Goal: Navigation & Orientation: Understand site structure

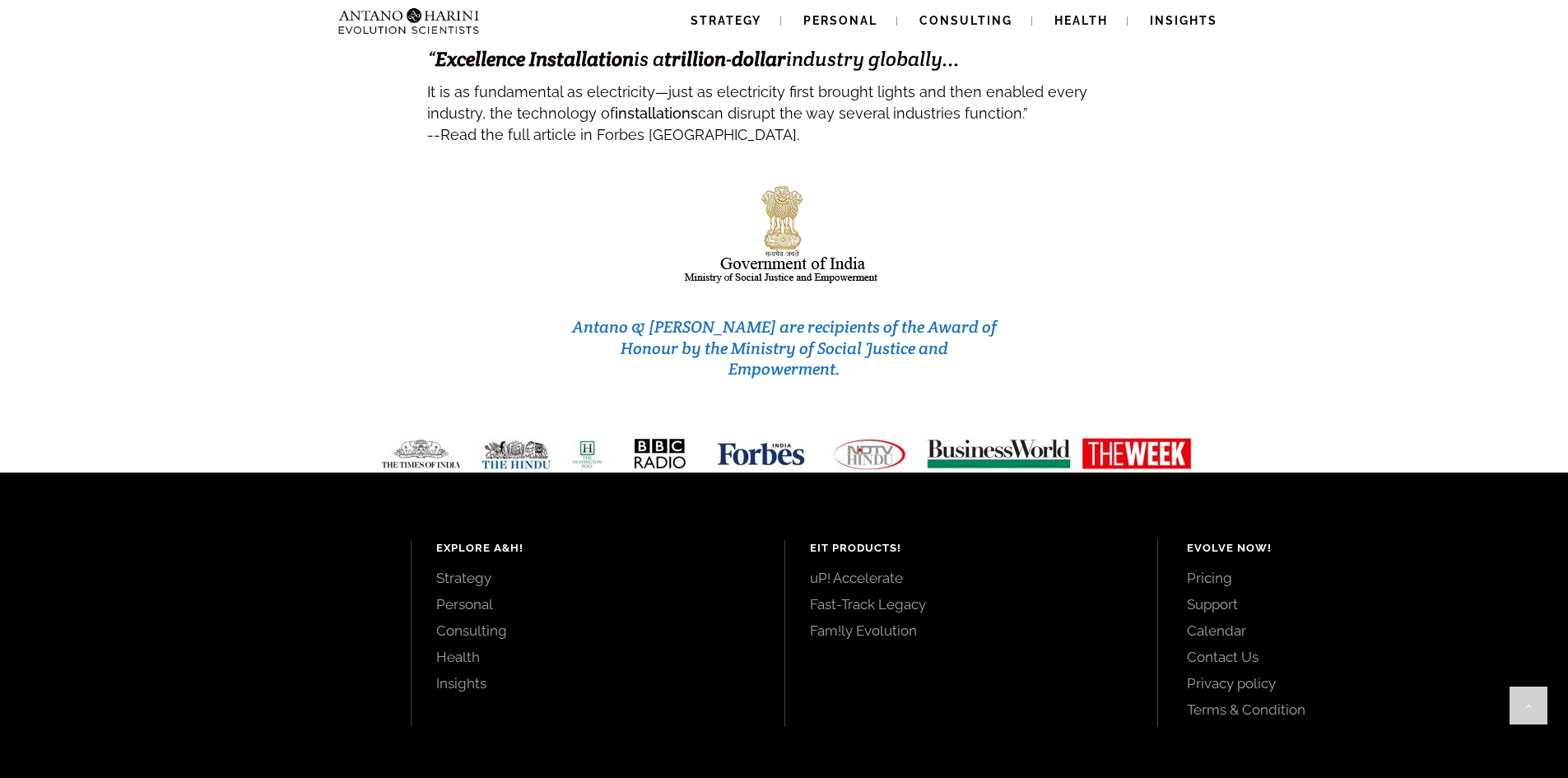
scroll to position [6902, 0]
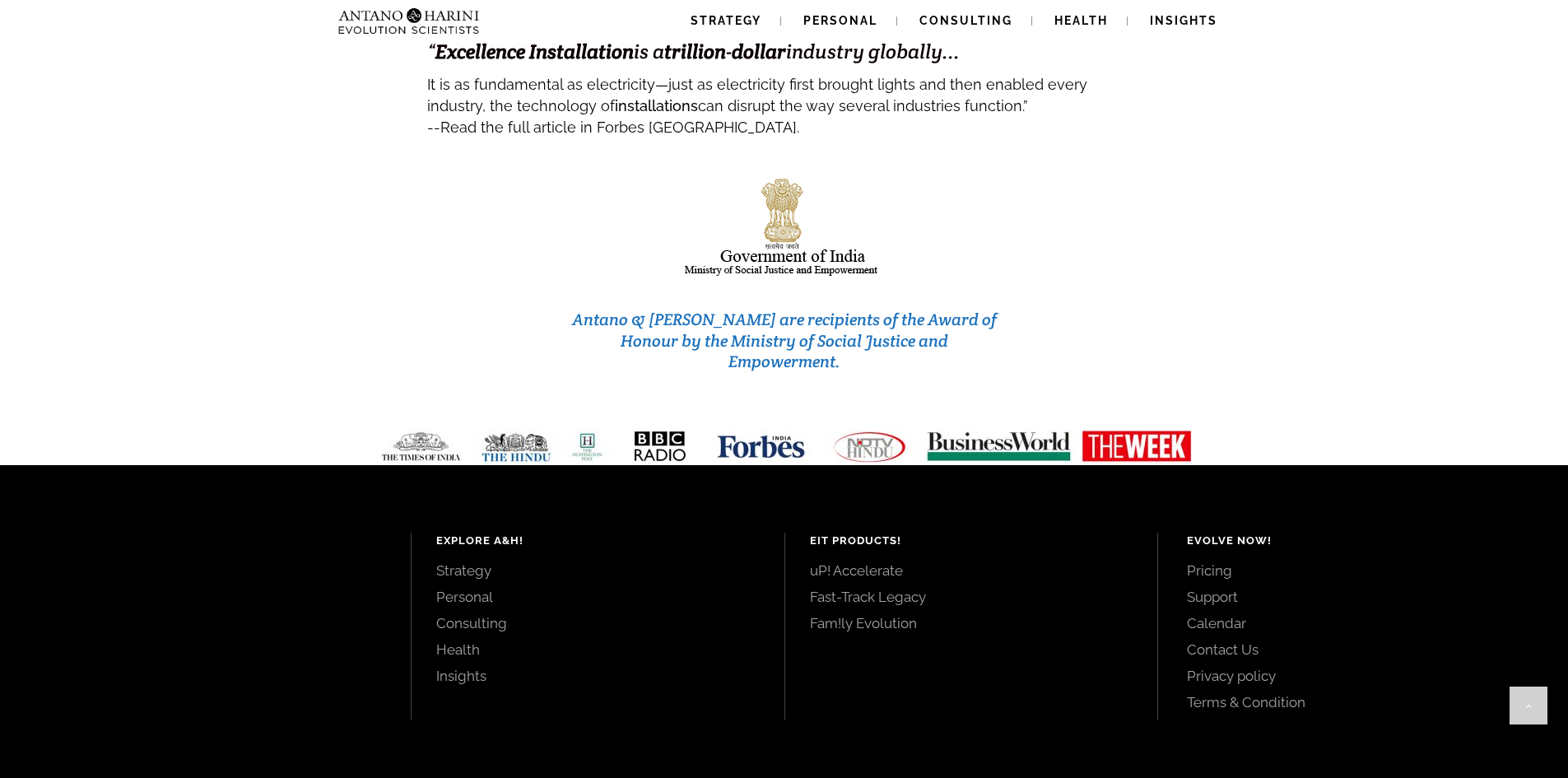
click at [489, 614] on link "Consulting" at bounding box center [598, 623] width 324 height 19
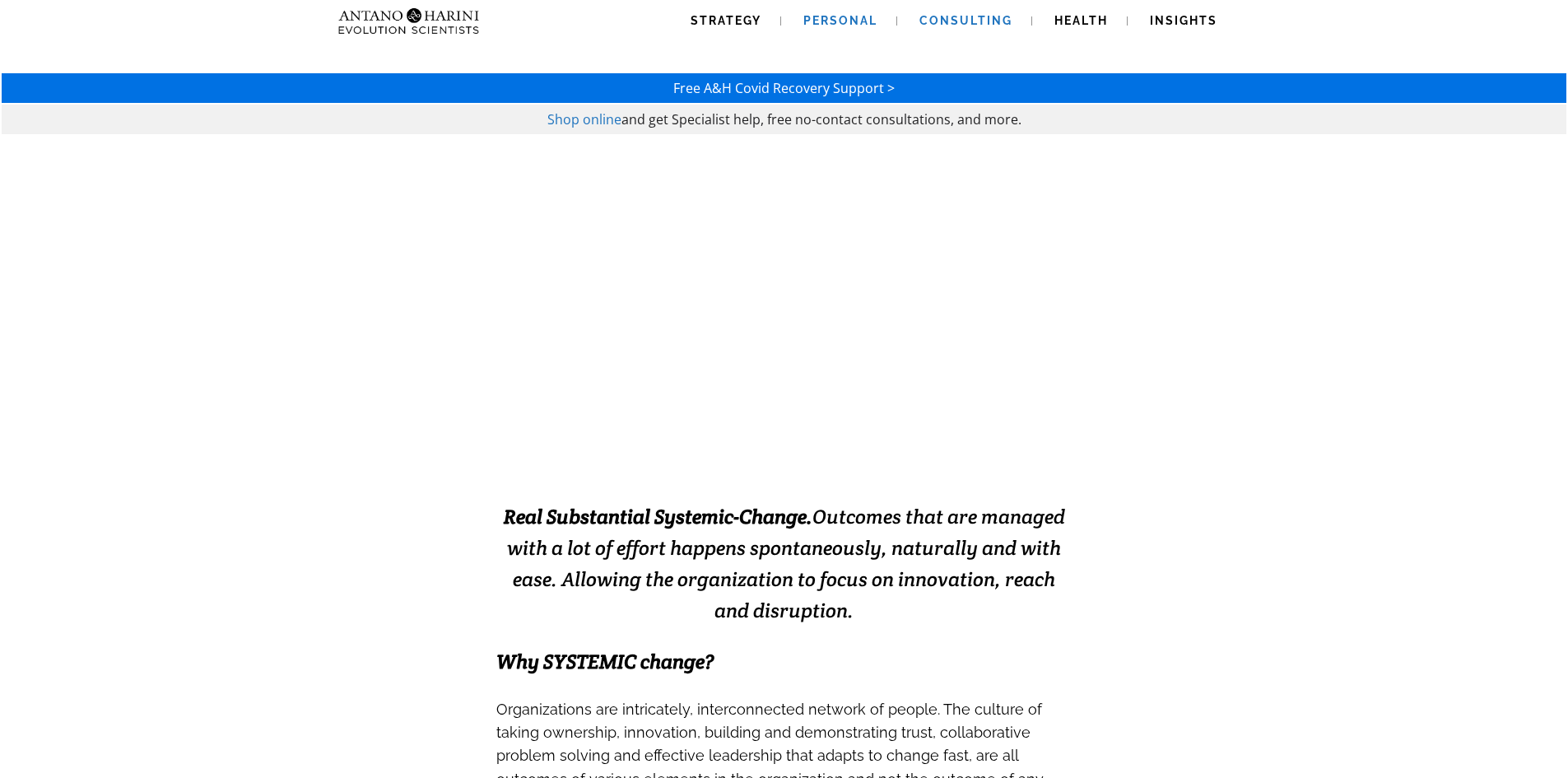
click at [845, 22] on span "Personal" at bounding box center [840, 20] width 74 height 14
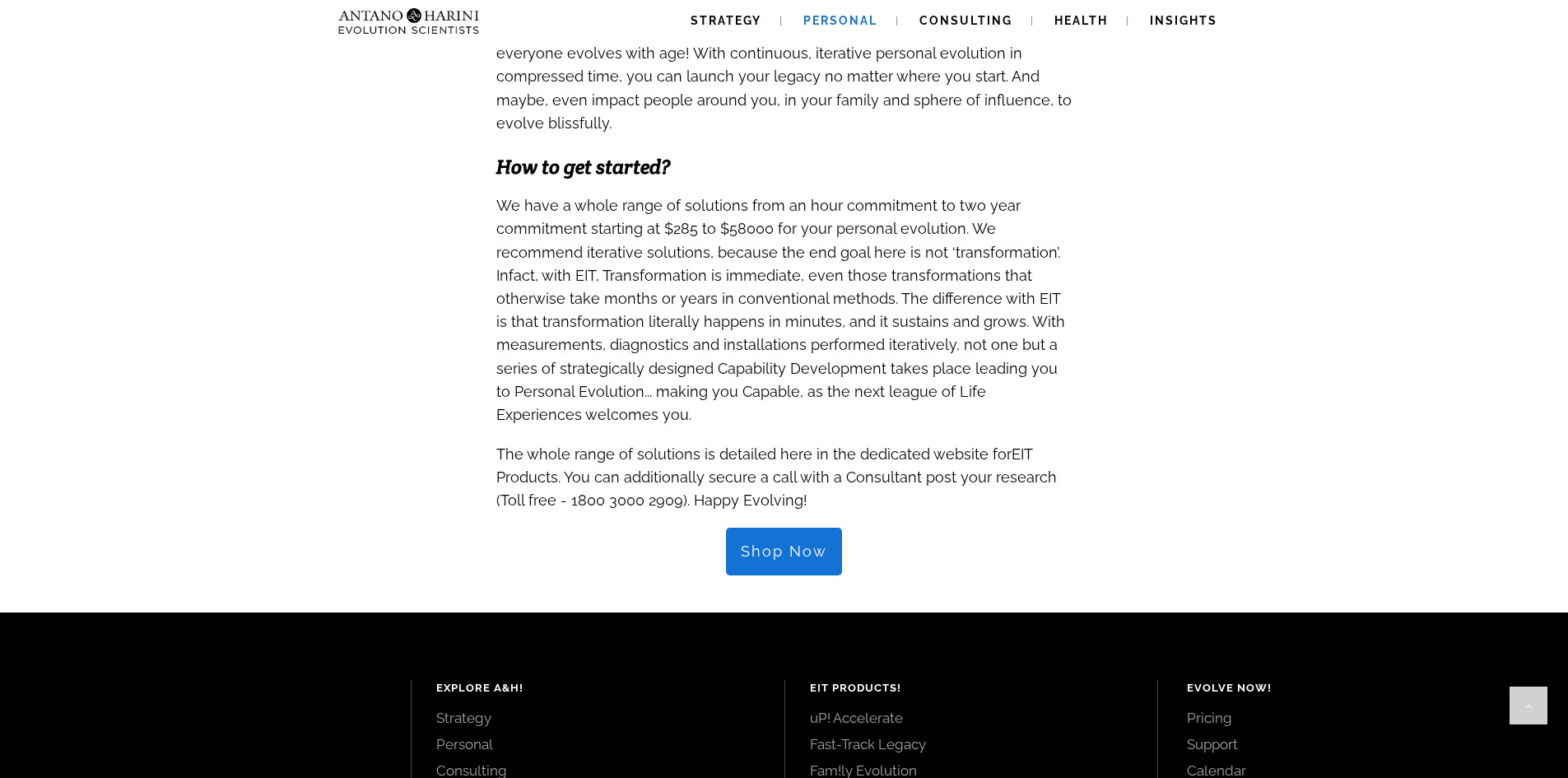
scroll to position [1517, 0]
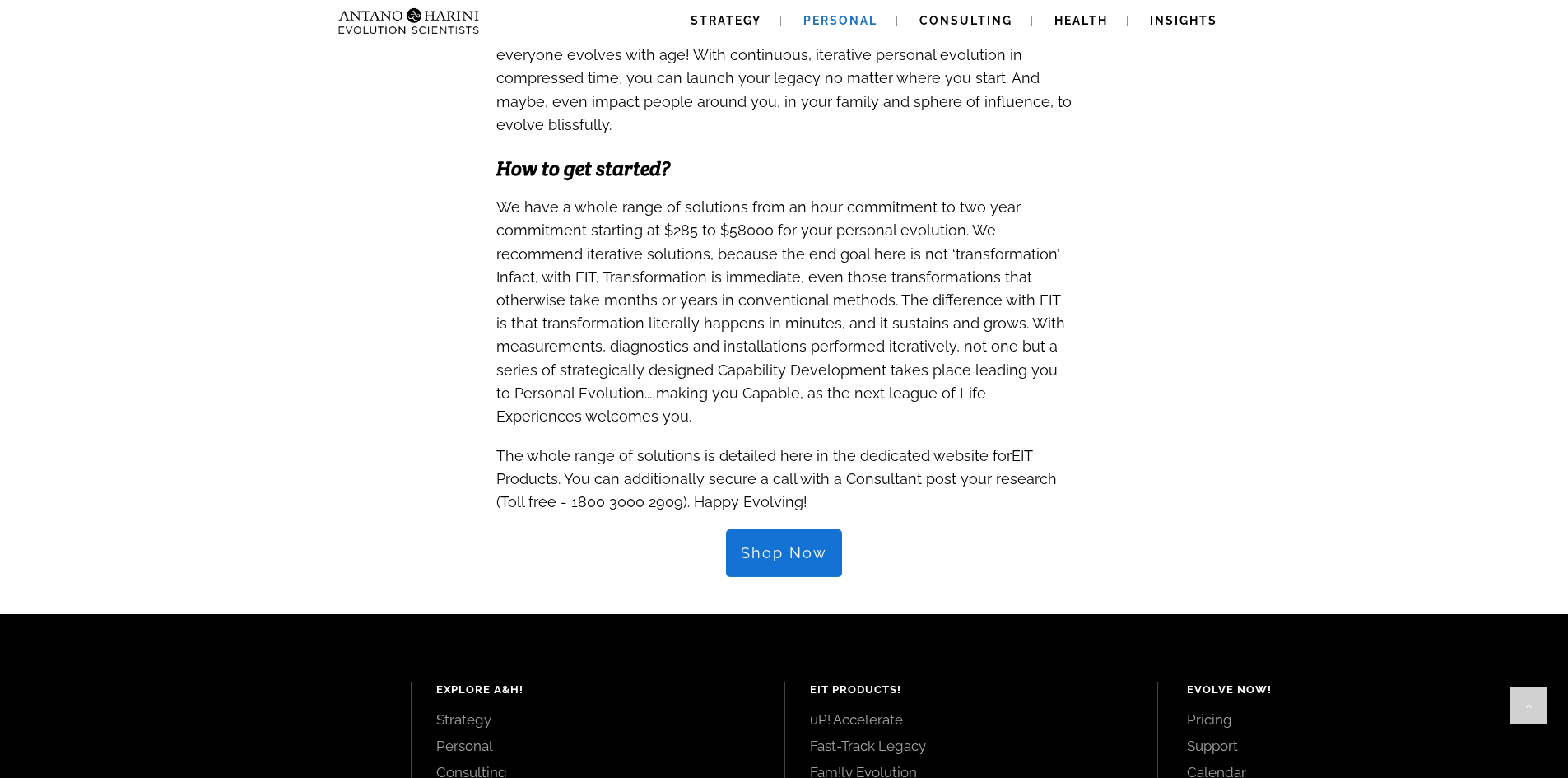
click at [812, 529] on link "Shop Now" at bounding box center [784, 553] width 116 height 48
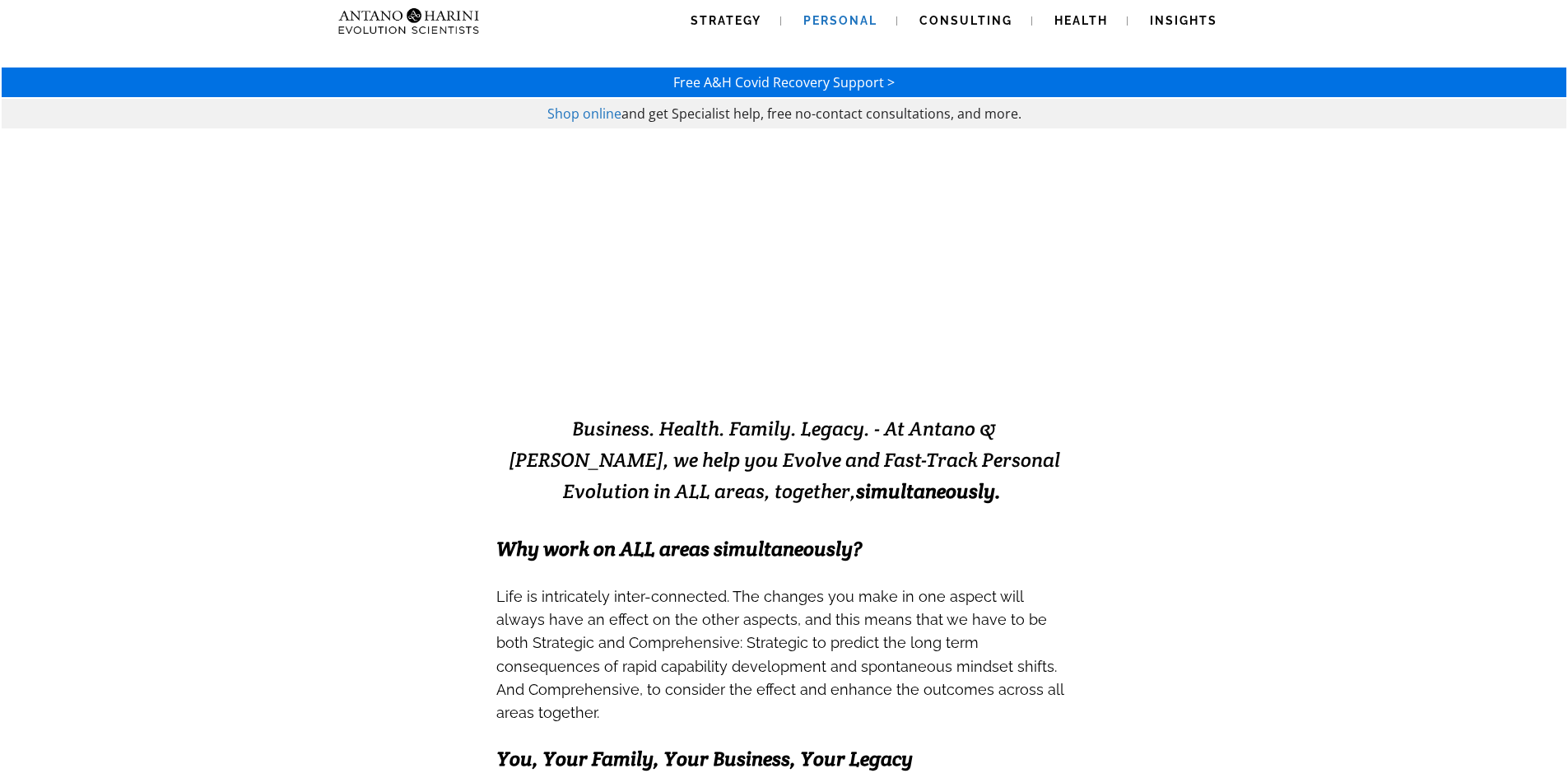
scroll to position [0, 0]
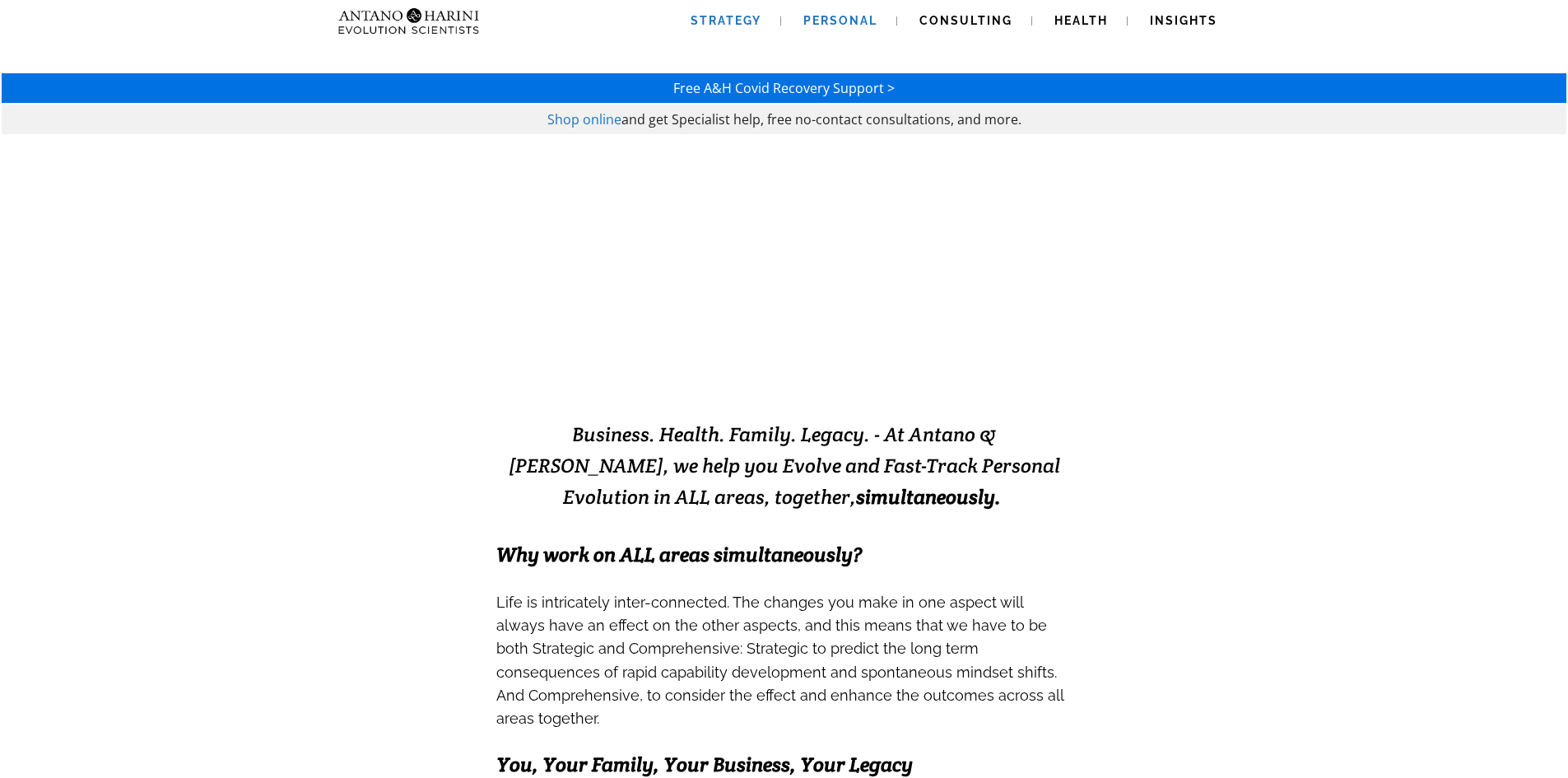
click at [708, 19] on span "Strategy" at bounding box center [726, 20] width 71 height 14
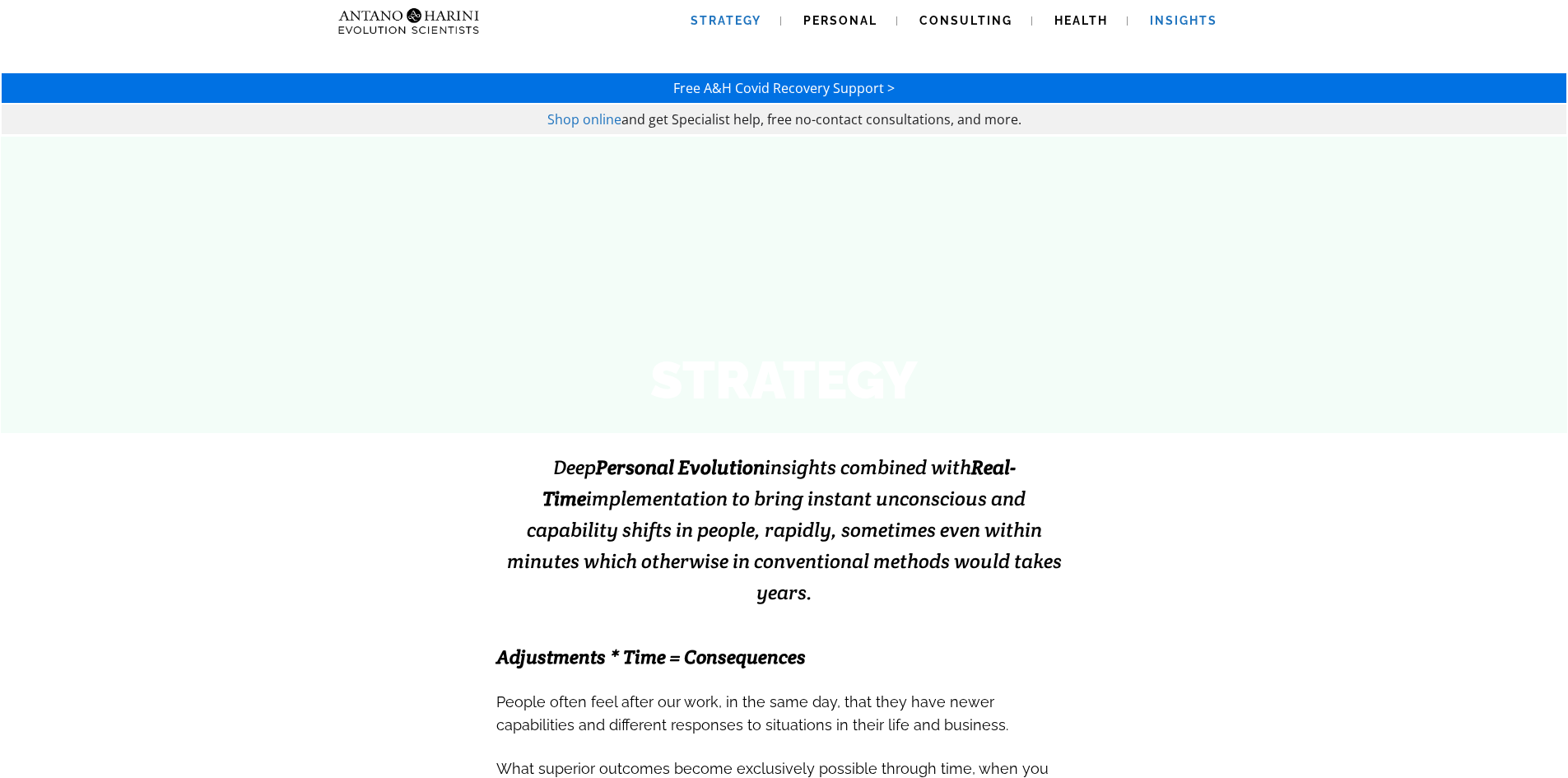
click at [1172, 20] on span "Insights" at bounding box center [1183, 20] width 67 height 14
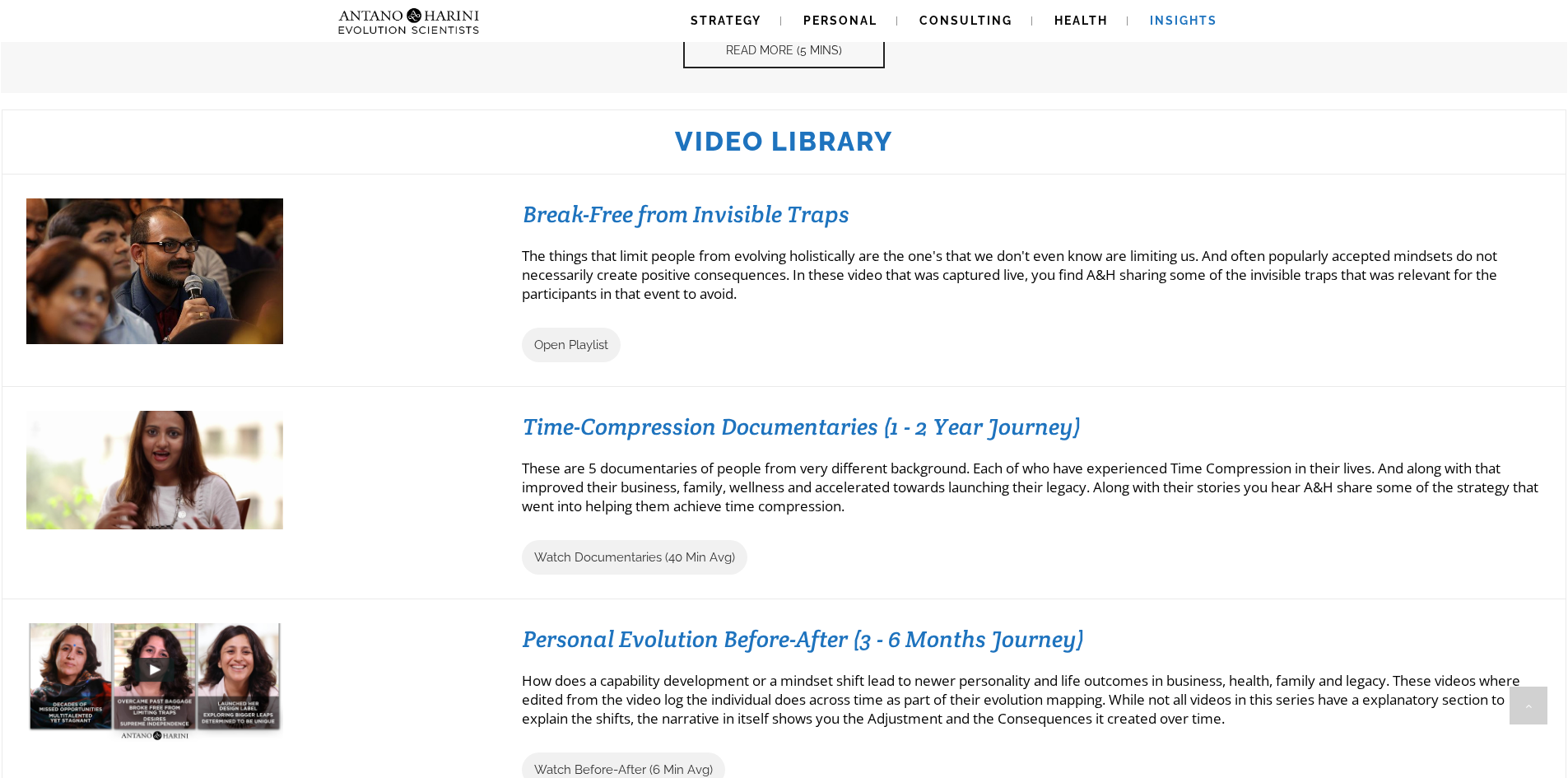
scroll to position [1379, 0]
click at [1012, 452] on div "Time-Compression Documentaries (1 - 2 Year Journey)" at bounding box center [1031, 435] width 1019 height 48
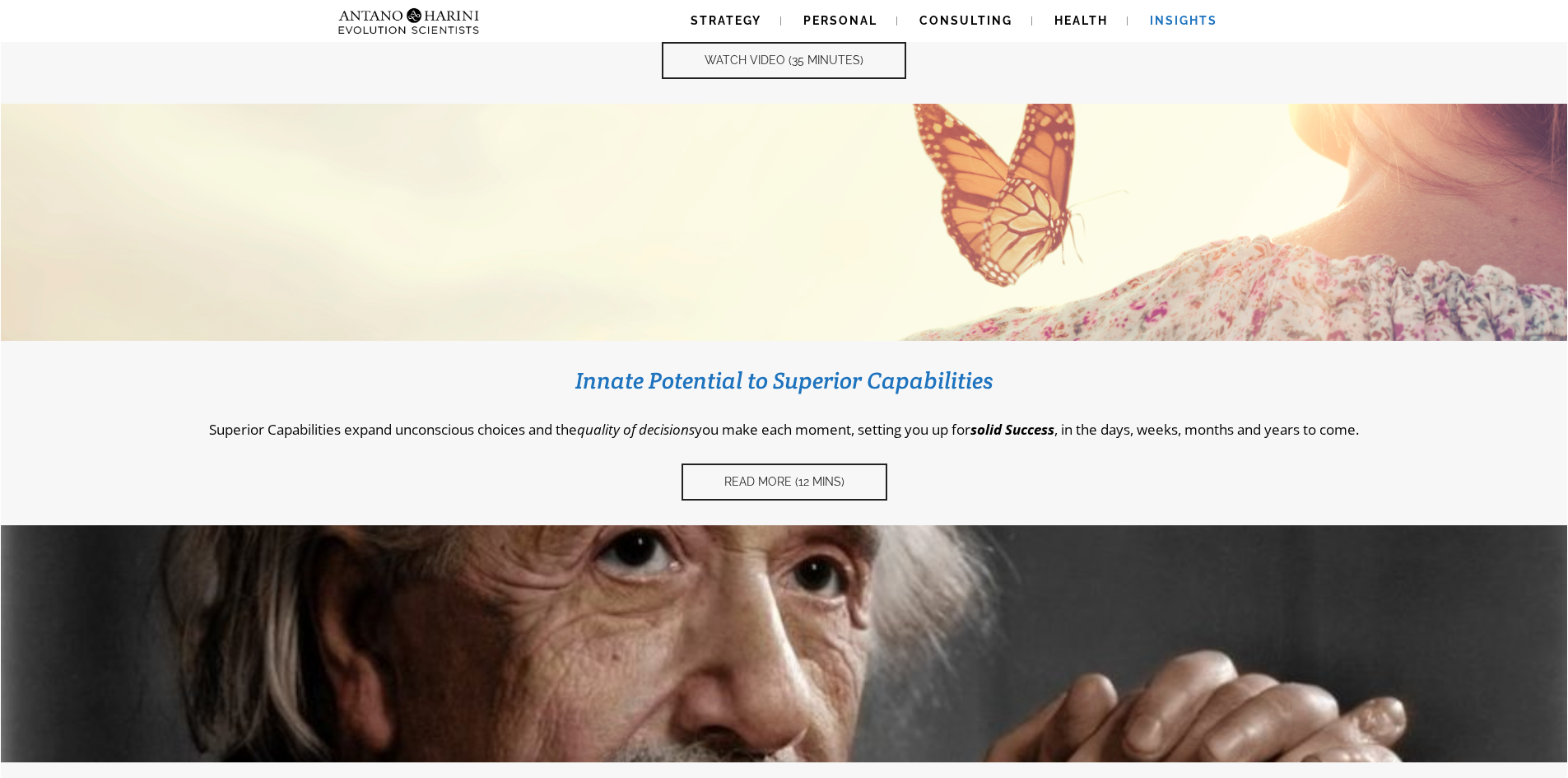
scroll to position [0, 0]
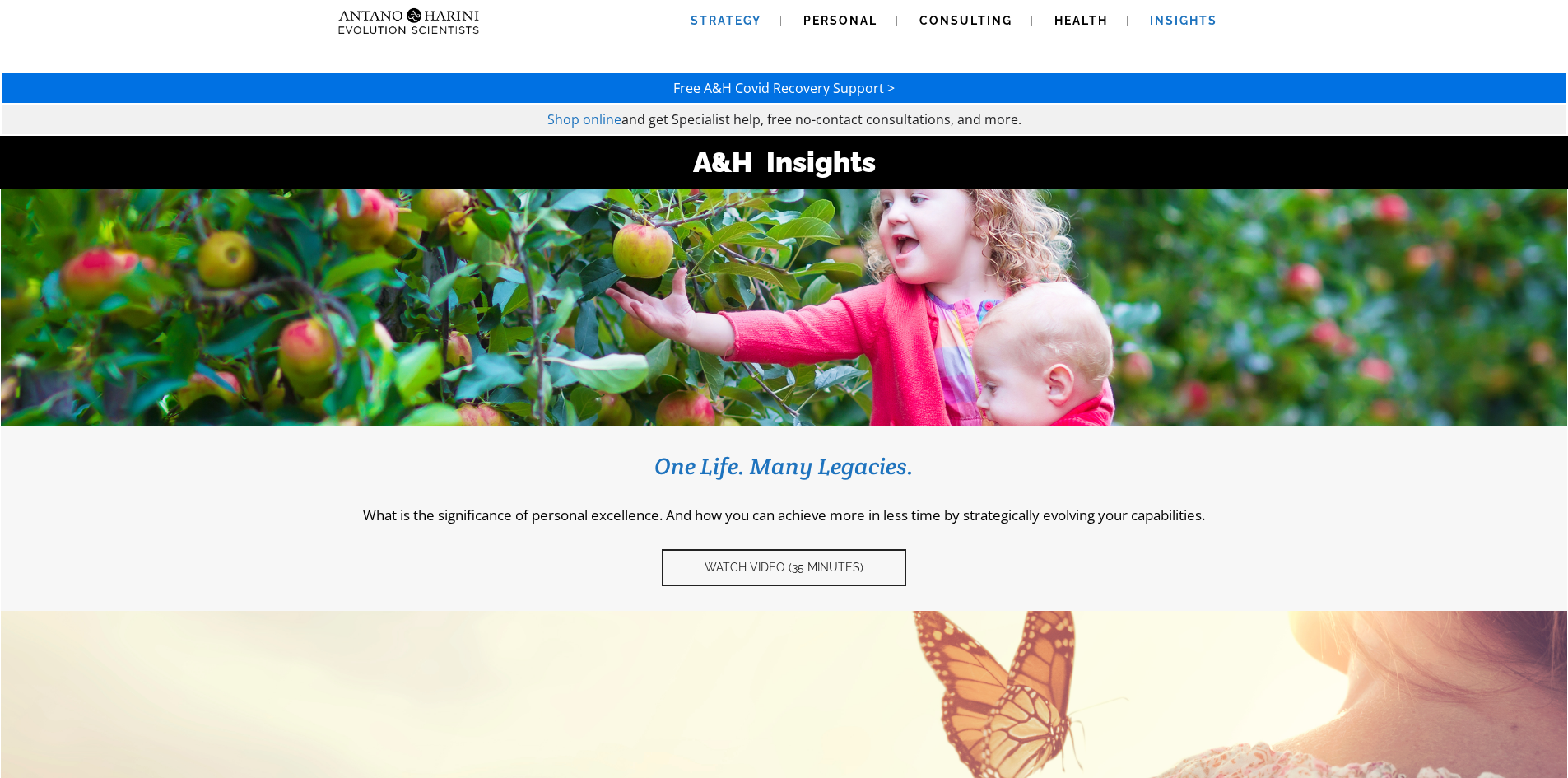
click at [741, 18] on span "Strategy" at bounding box center [726, 20] width 71 height 14
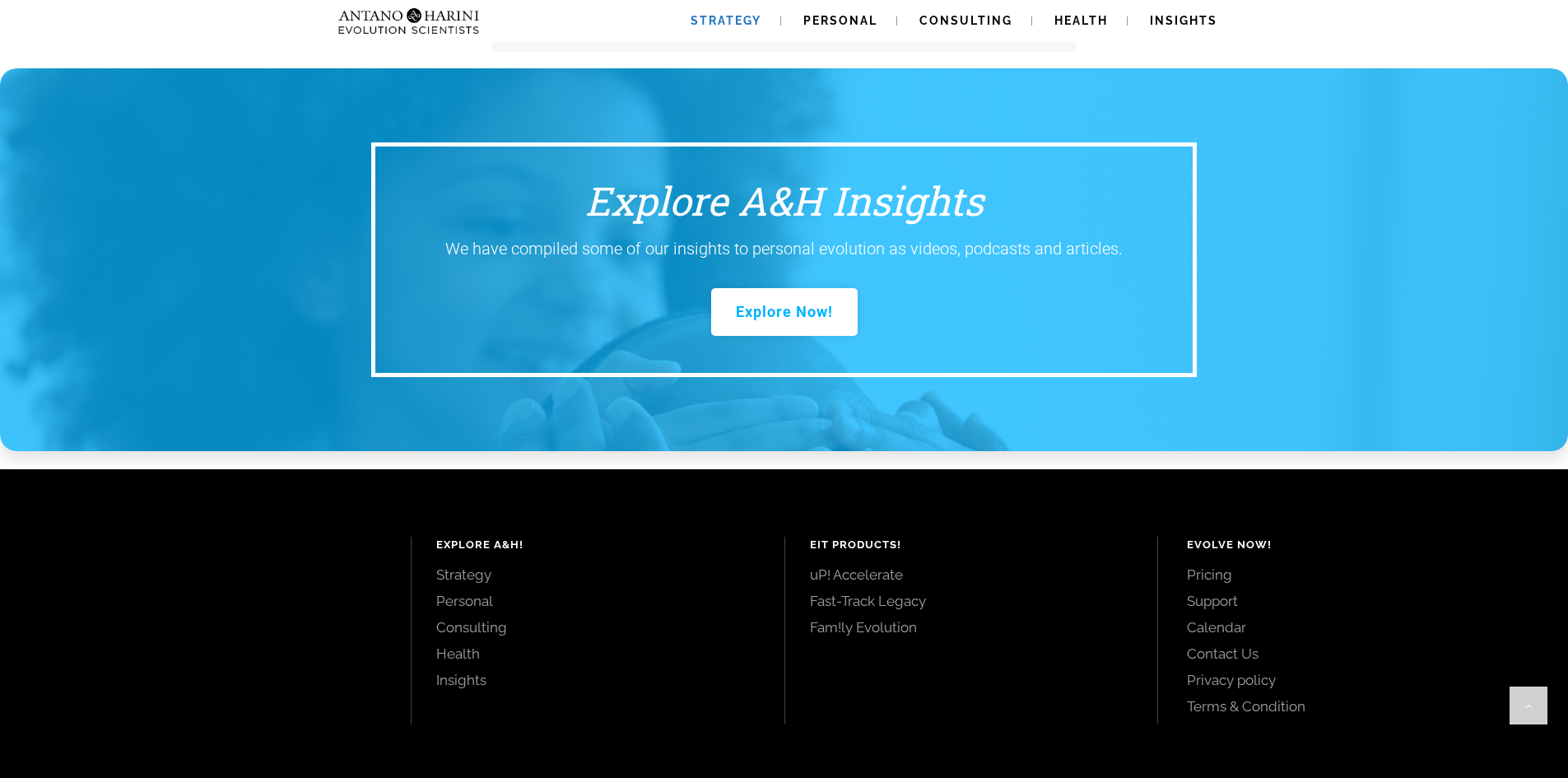
scroll to position [2161, 0]
